Goal: Communication & Community: Ask a question

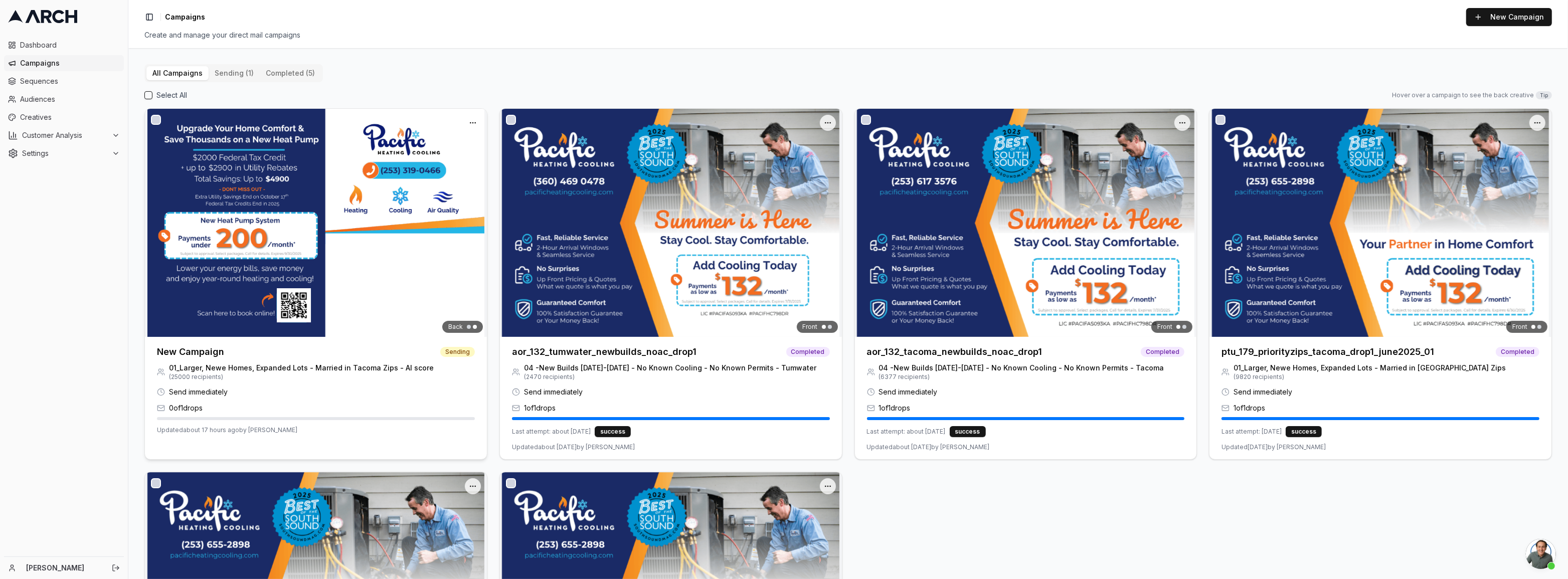
scroll to position [424, 0]
click at [236, 318] on img at bounding box center [316, 223] width 342 height 228
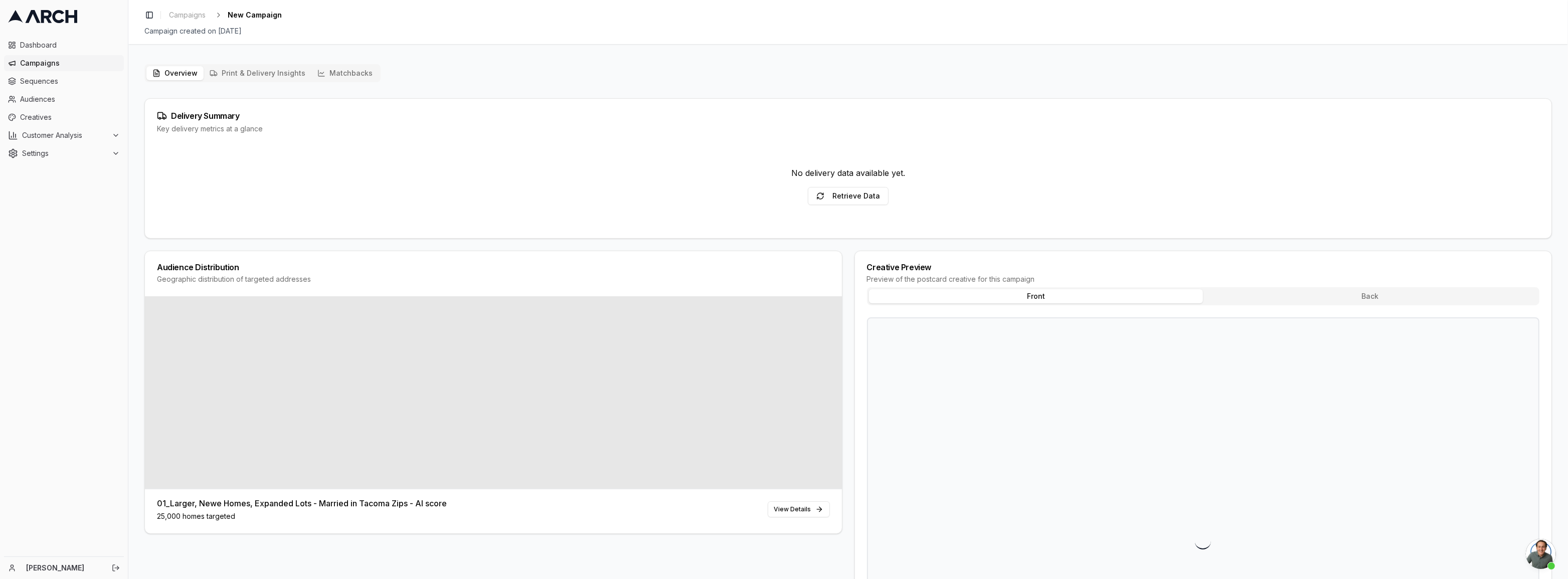
click at [270, 21] on ol "Campaigns New Campaign" at bounding box center [224, 15] width 117 height 14
click at [270, 19] on span "New Campaign" at bounding box center [254, 15] width 54 height 10
click at [270, 13] on span "New Campaign" at bounding box center [254, 15] width 54 height 10
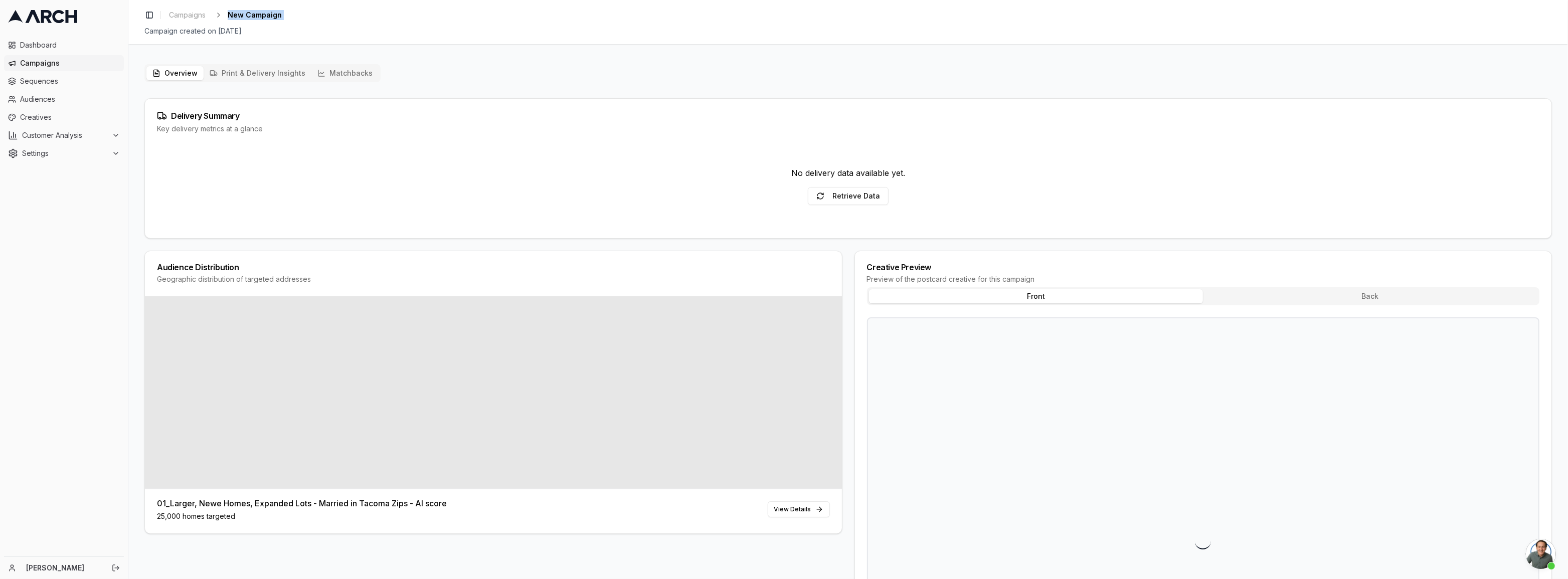
click at [1550, 544] on span "Open chat" at bounding box center [1540, 554] width 30 height 30
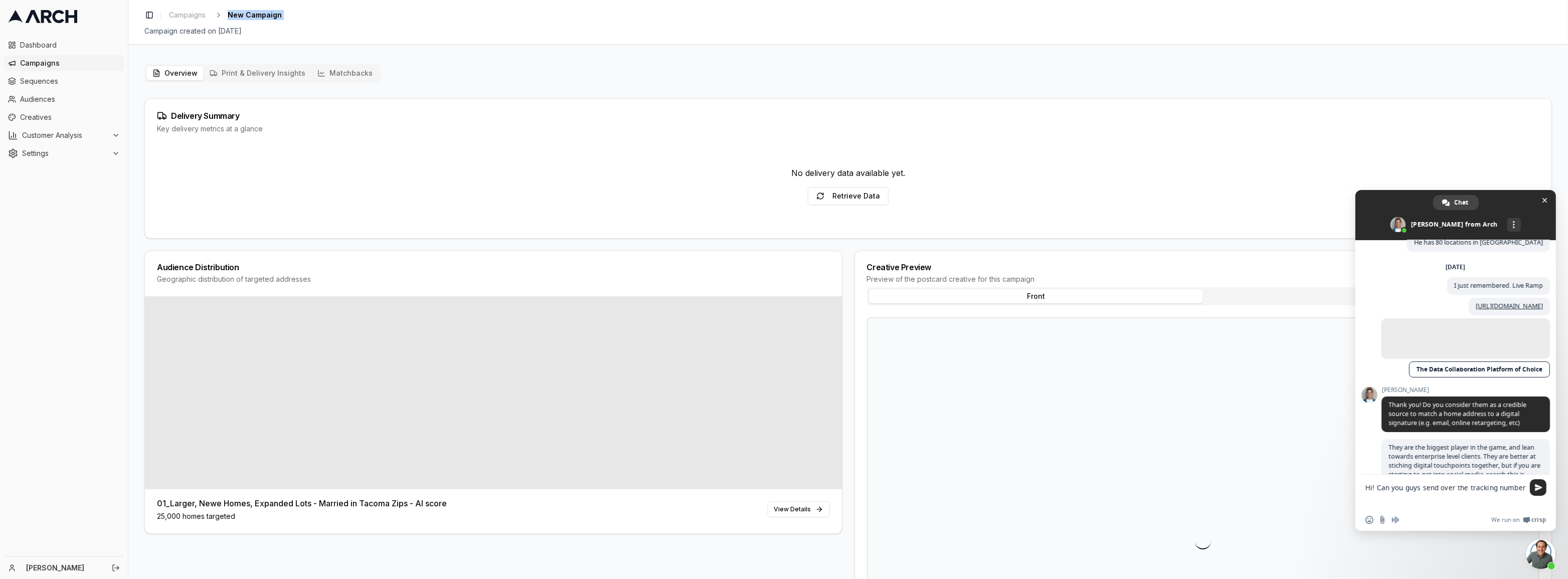
scroll to position [542, 0]
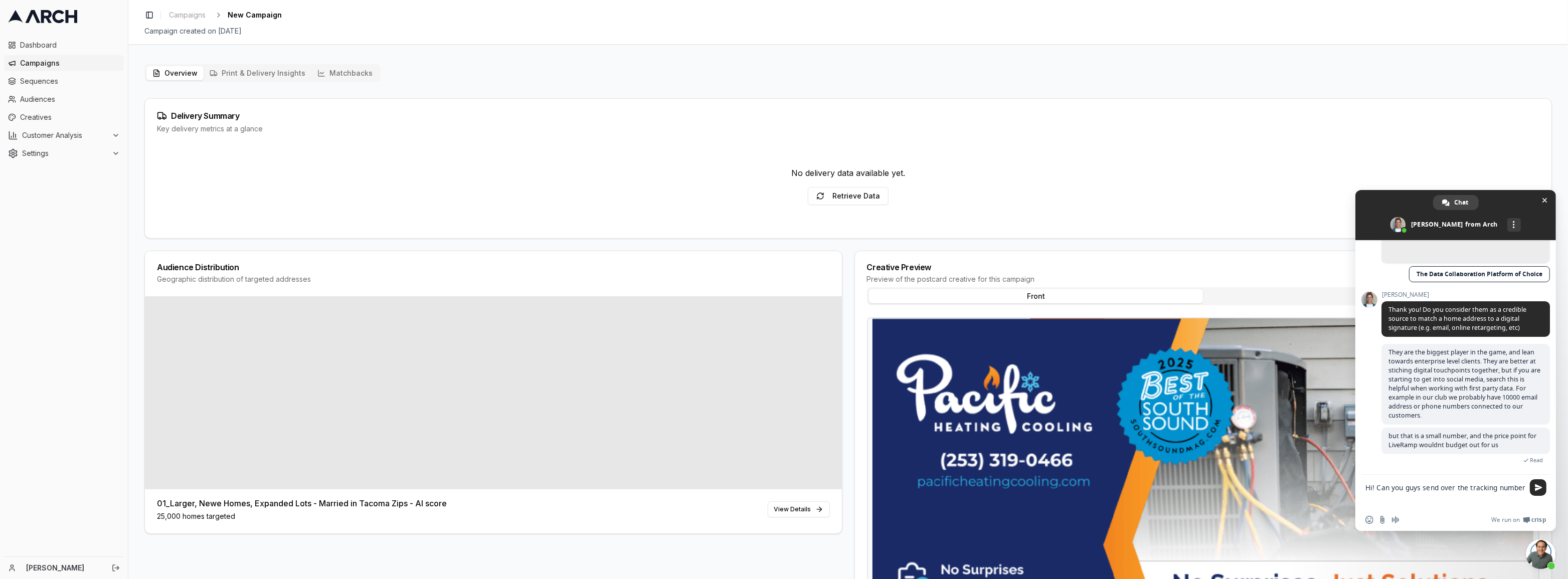
click at [1434, 490] on textarea "Hi! Can you guys send over the tracking number" at bounding box center [1446, 491] width 161 height 34
paste textarea "[URL][DOMAIN_NAME]"
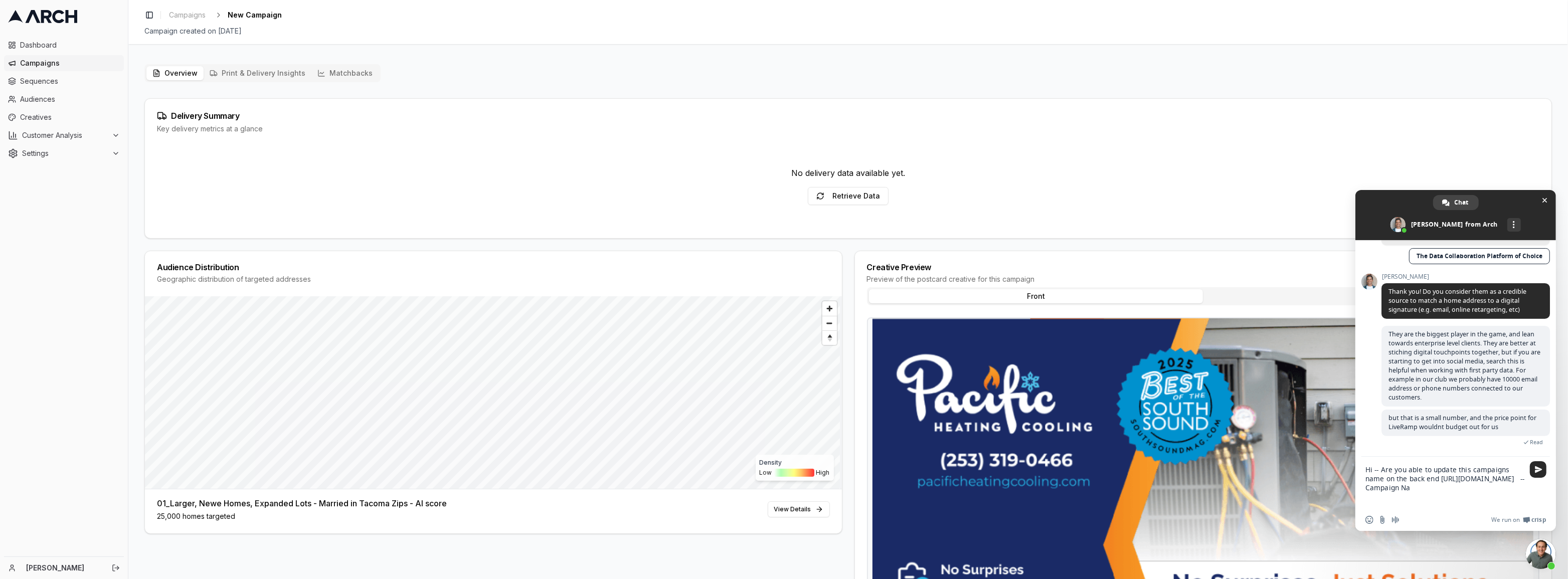
scroll to position [0, 0]
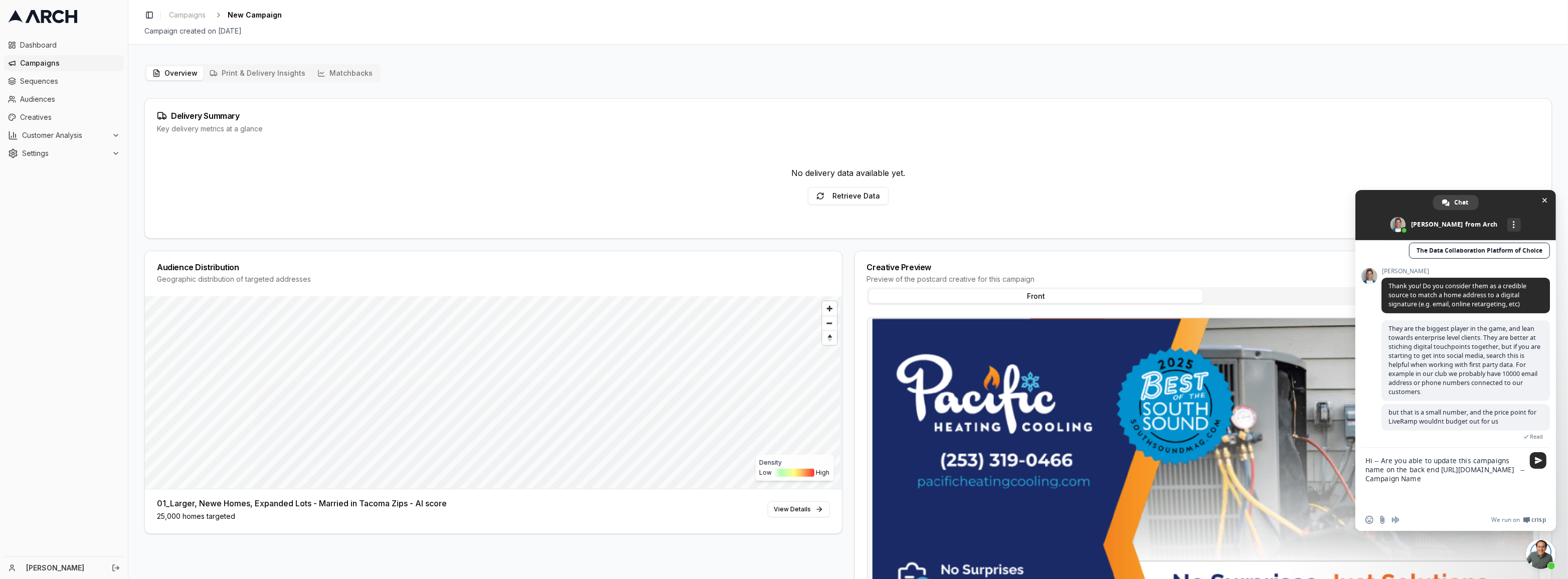
paste textarea "ptu_179_wAOR200_directmail_tacoma_sept2025"
type textarea "Hi -- Are you able to update this campaigns name on the back end https://app.ge…"
click at [1539, 450] on span "Send" at bounding box center [1539, 452] width 8 height 8
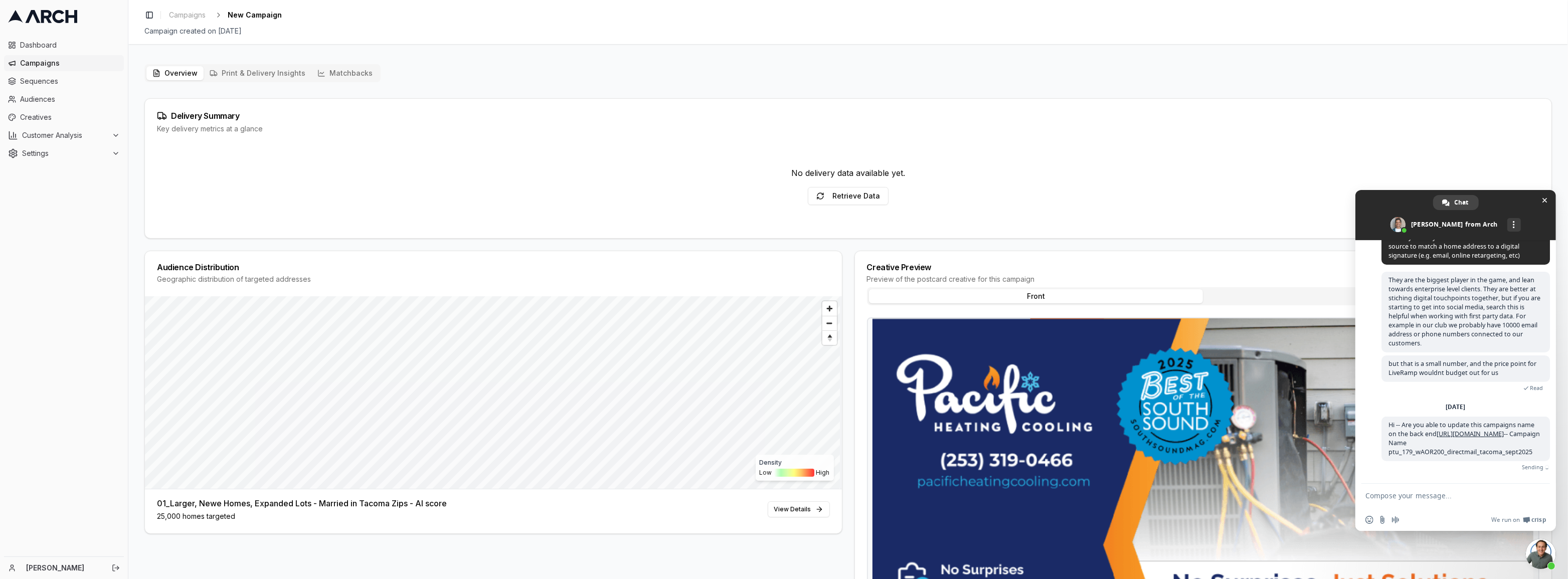
click at [227, 13] on ol "Campaigns New Campaign" at bounding box center [224, 15] width 117 height 14
click at [260, 18] on span "New Campaign" at bounding box center [254, 15] width 54 height 10
drag, startPoint x: 260, startPoint y: 18, endPoint x: 433, endPoint y: 0, distance: 173.9
click at [267, 17] on span "New Campaign" at bounding box center [254, 15] width 54 height 10
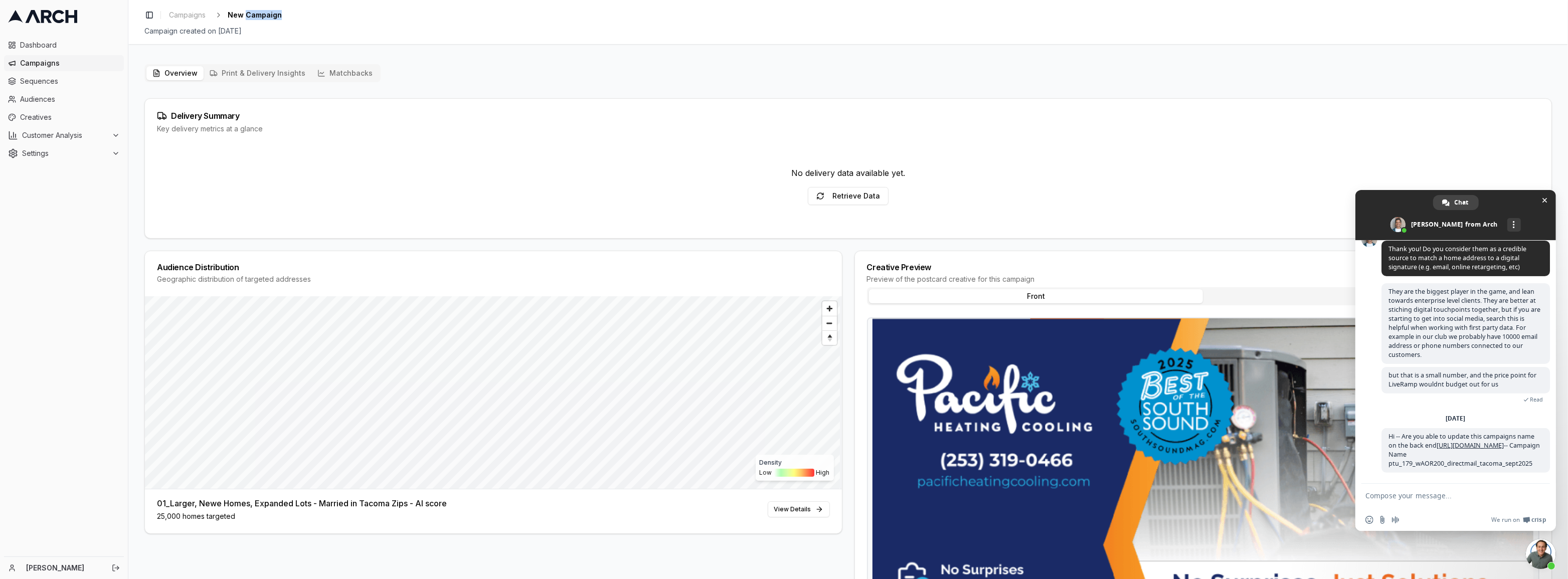
scroll to position [615, 0]
click at [1546, 199] on span "Close chat" at bounding box center [1545, 200] width 5 height 6
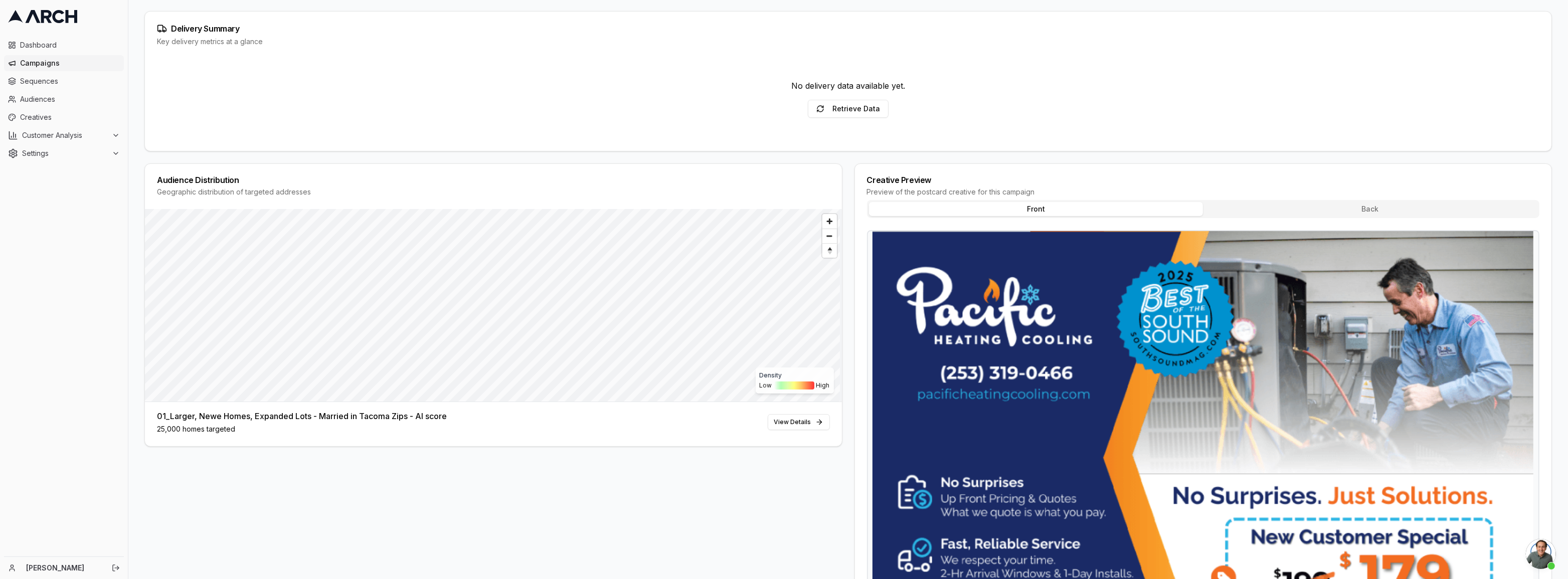
scroll to position [136, 0]
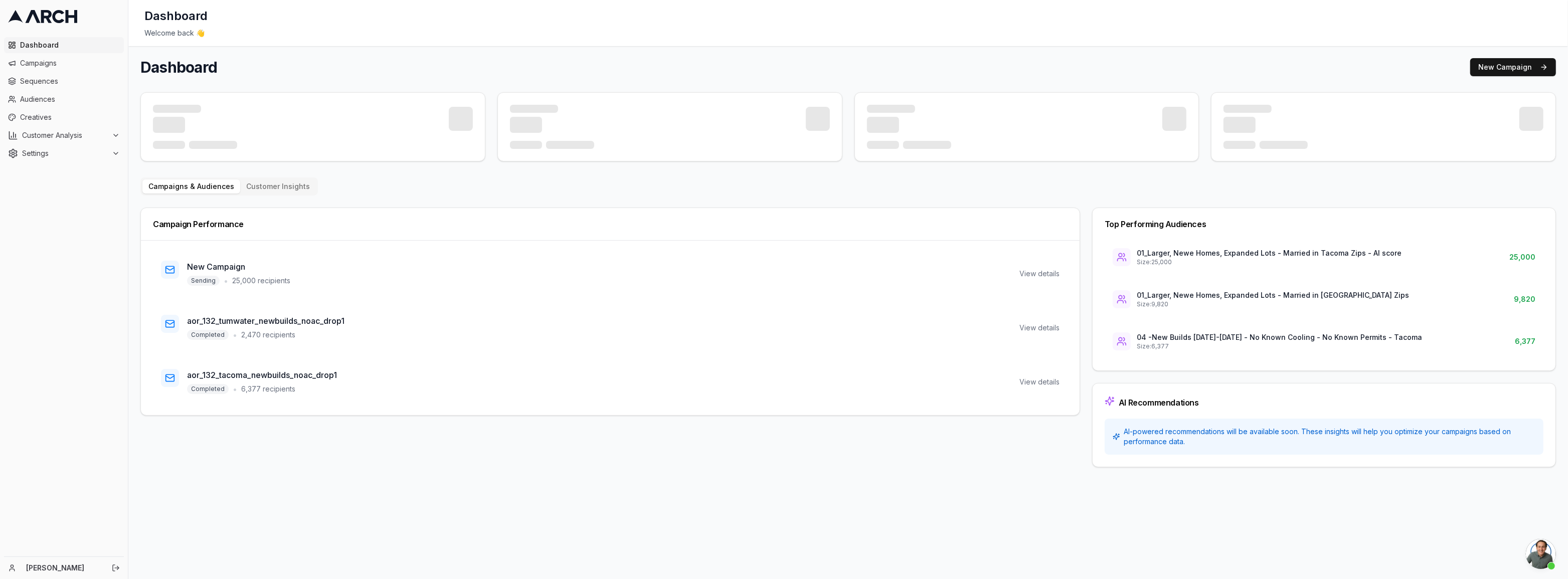
scroll to position [615, 0]
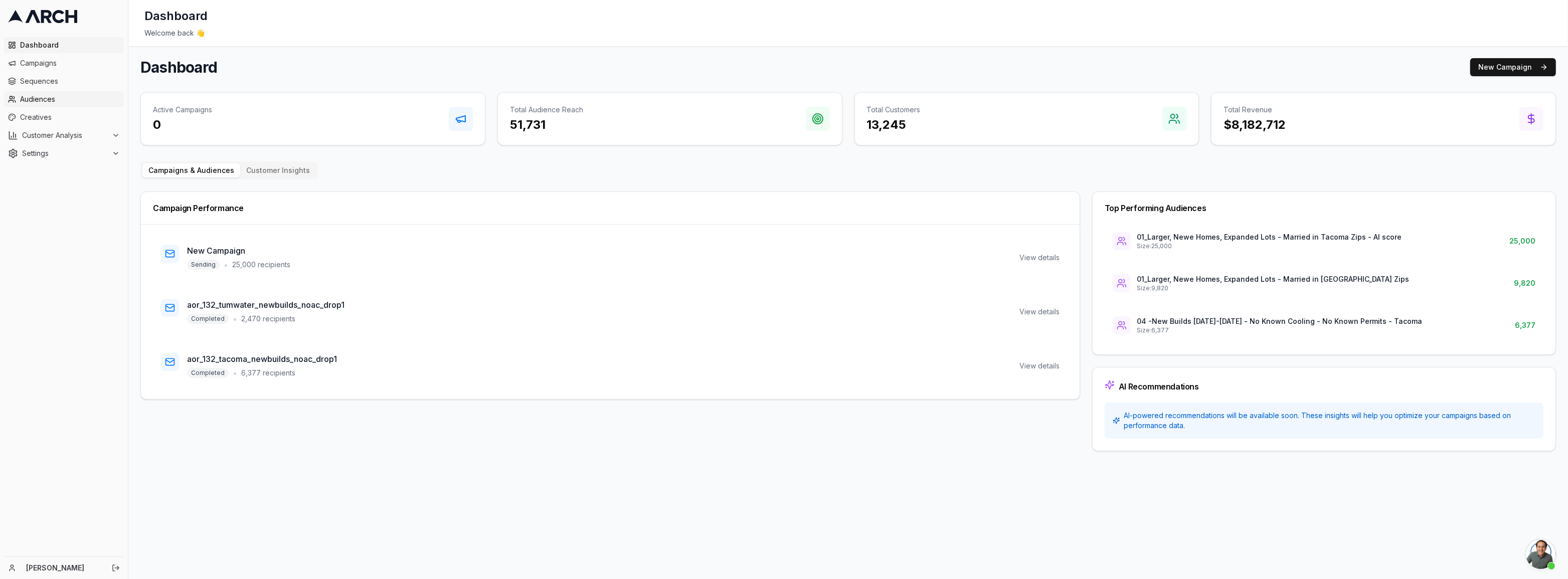
click at [15, 94] on link "Audiences" at bounding box center [63, 99] width 120 height 16
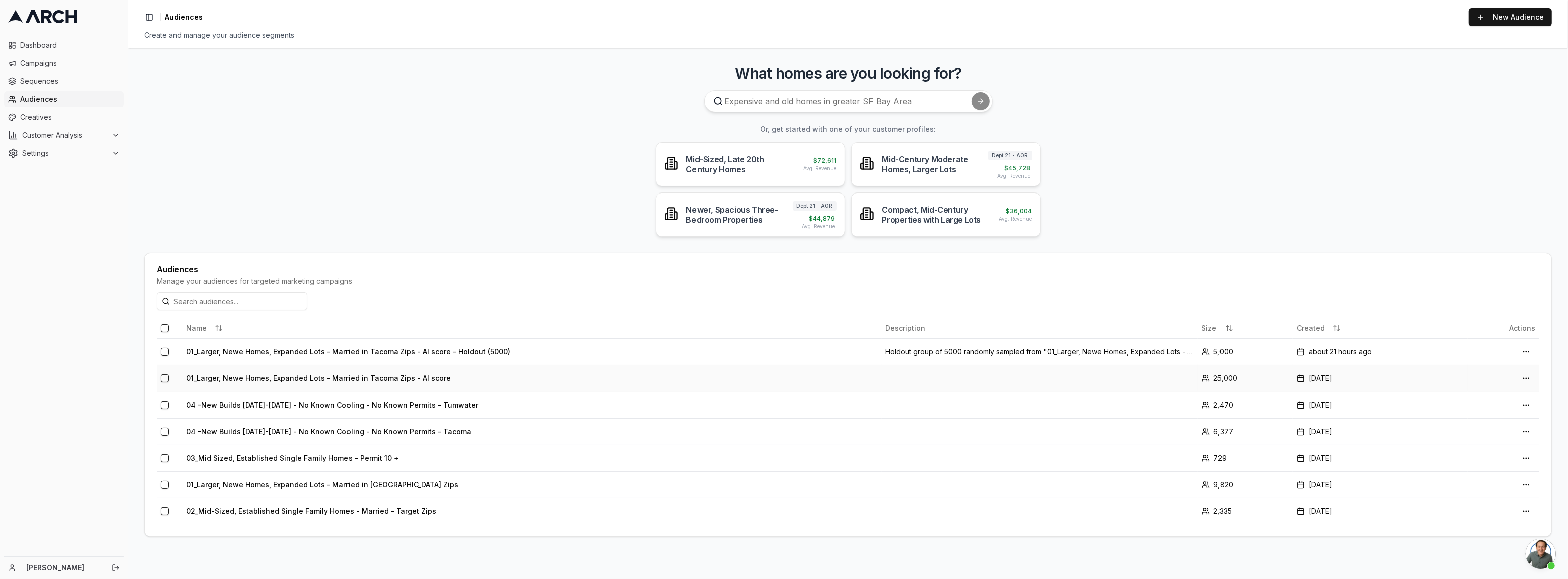
scroll to position [615, 0]
click at [348, 377] on td "01_Larger, Newe Homes, Expanded Lots - Married in Tacoma Zips - AI score" at bounding box center [532, 378] width 699 height 26
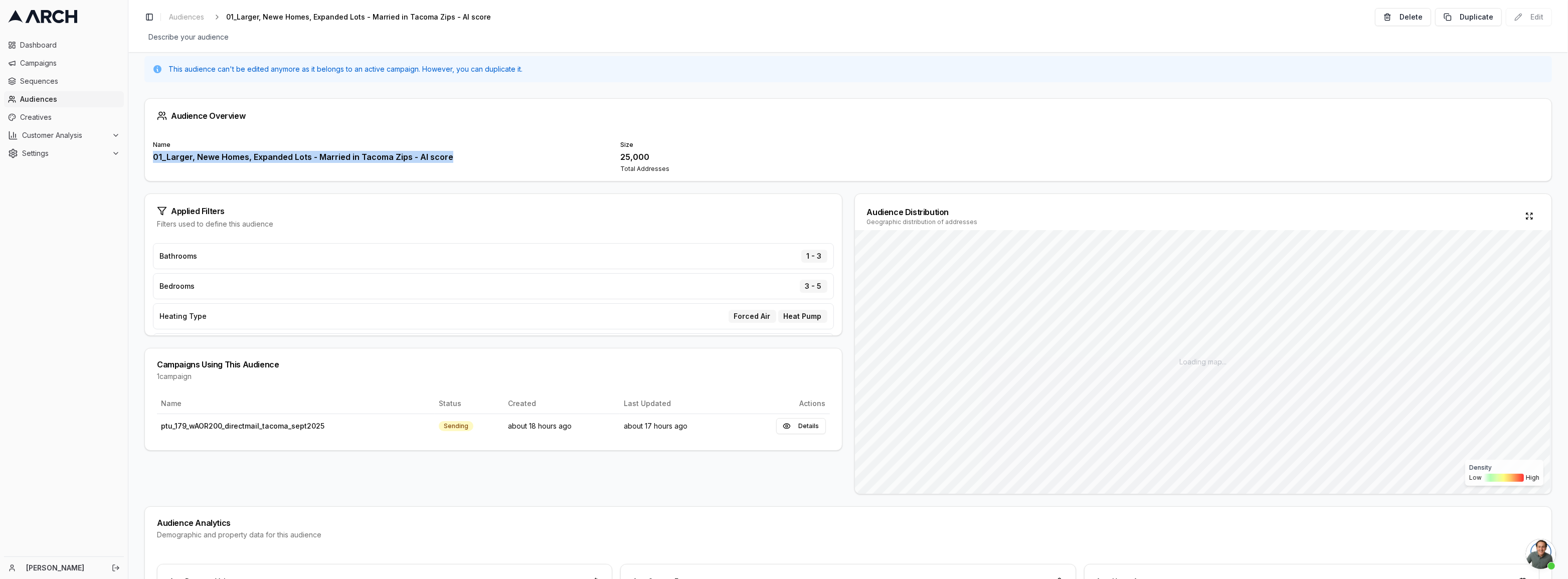
drag, startPoint x: 439, startPoint y: 156, endPoint x: 149, endPoint y: 152, distance: 290.0
click at [149, 152] on div "Name 01_Larger, Newe Homes, Expanded Lots - Married in Tacoma Zips - AI score S…" at bounding box center [848, 156] width 1407 height 48
copy div "01_Larger, Newe Homes, Expanded Lots - Married in Tacoma Zips - AI score"
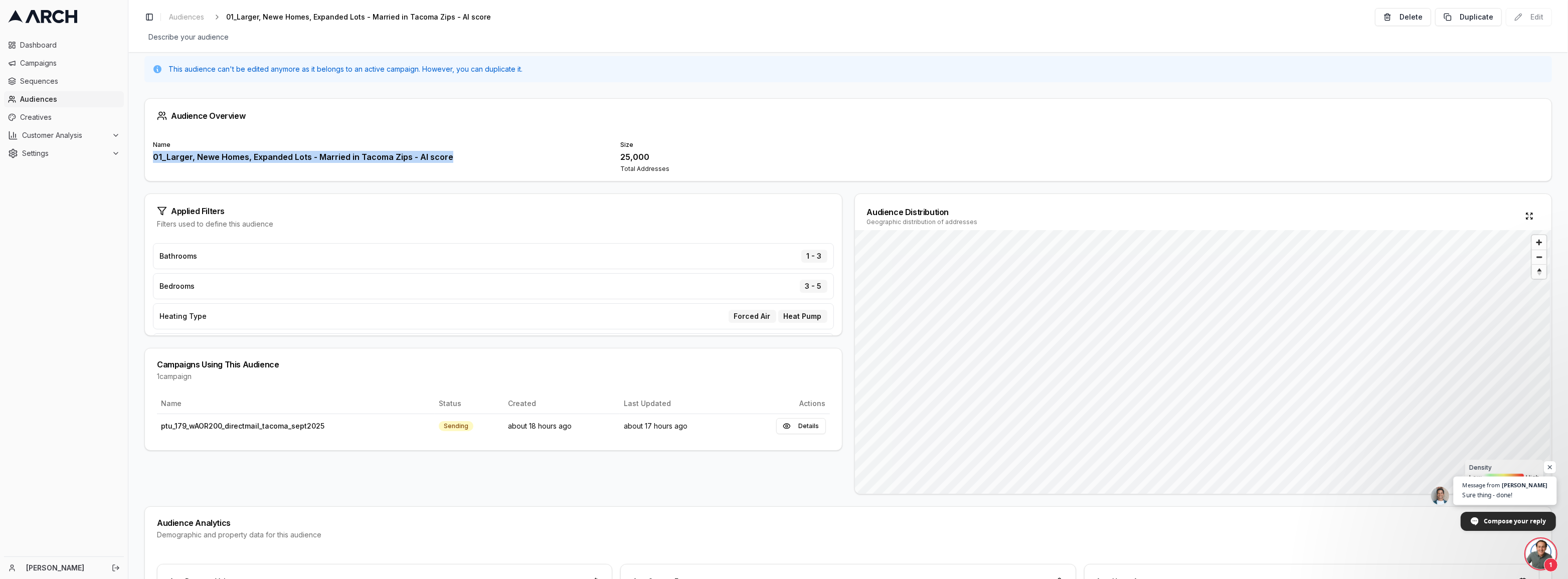
click at [1530, 497] on span "Sure thing - done!" at bounding box center [1505, 495] width 85 height 10
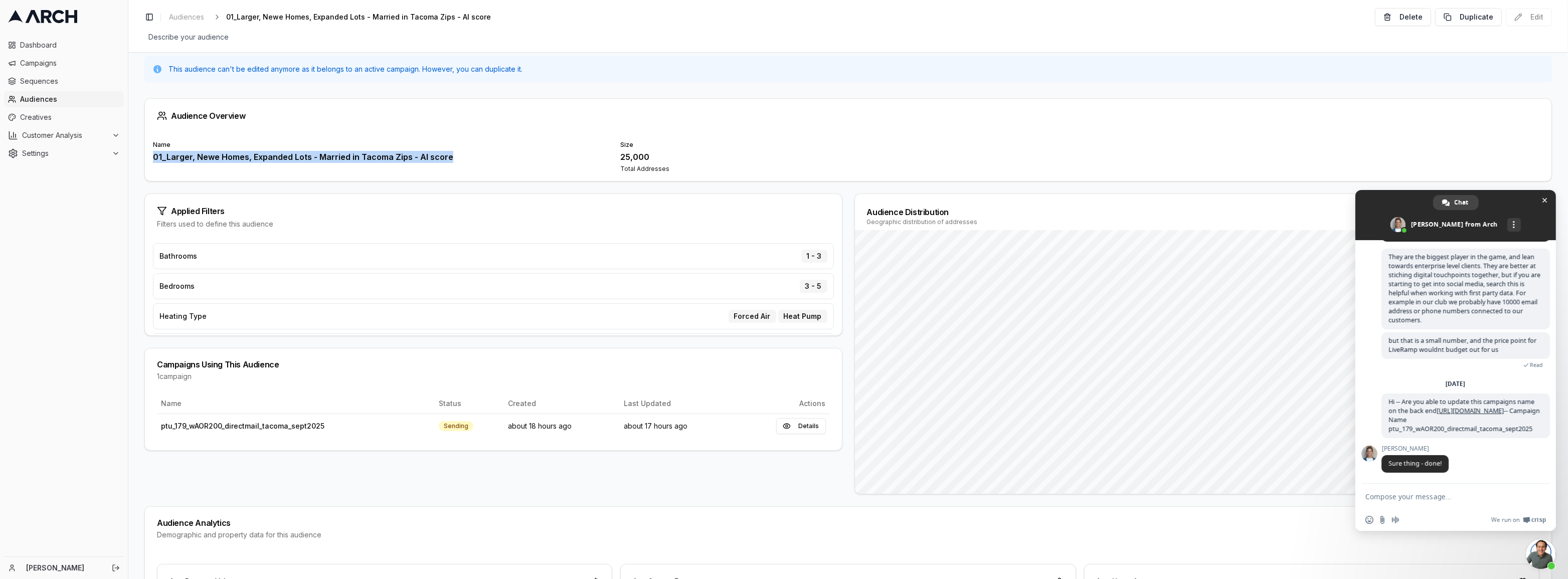
scroll to position [650, 0]
click at [1475, 496] on textarea "Compose your message..." at bounding box center [1446, 496] width 161 height 25
type textarea "Thanks!"
click at [1539, 498] on span "Send" at bounding box center [1539, 497] width 8 height 8
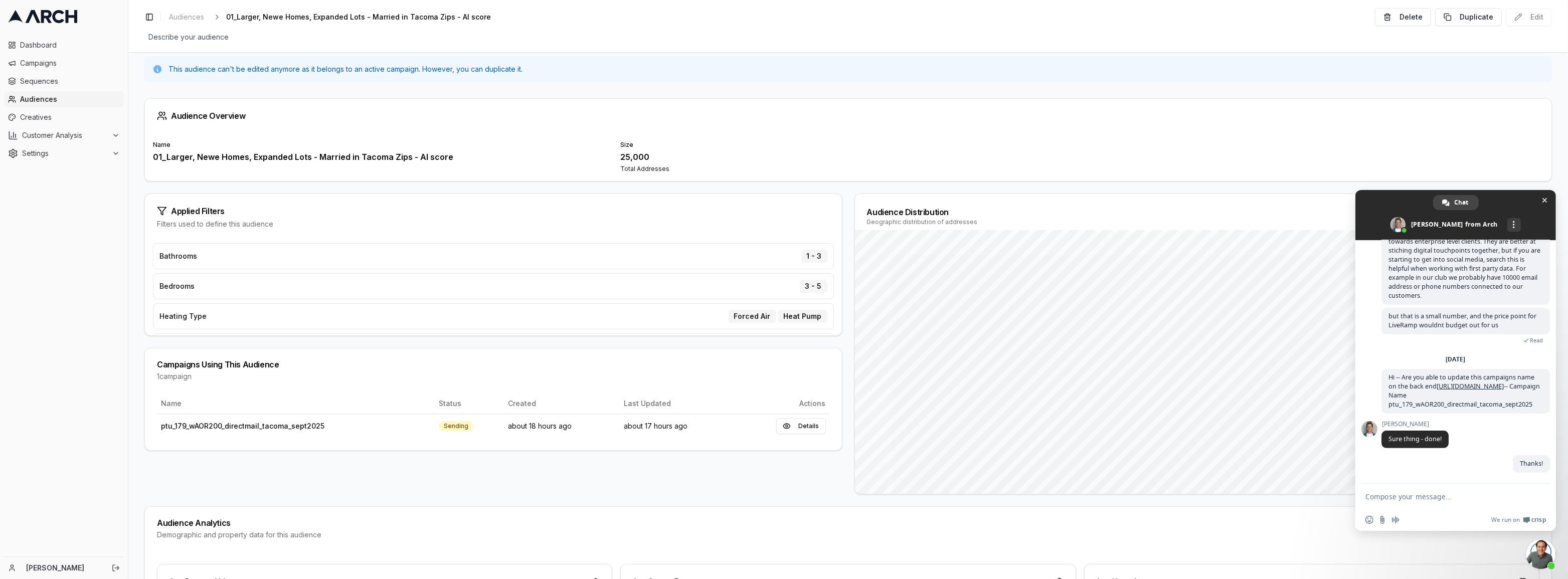
scroll to position [675, 0]
click at [1548, 206] on span at bounding box center [1455, 215] width 200 height 50
